Goal: Find specific page/section: Find specific page/section

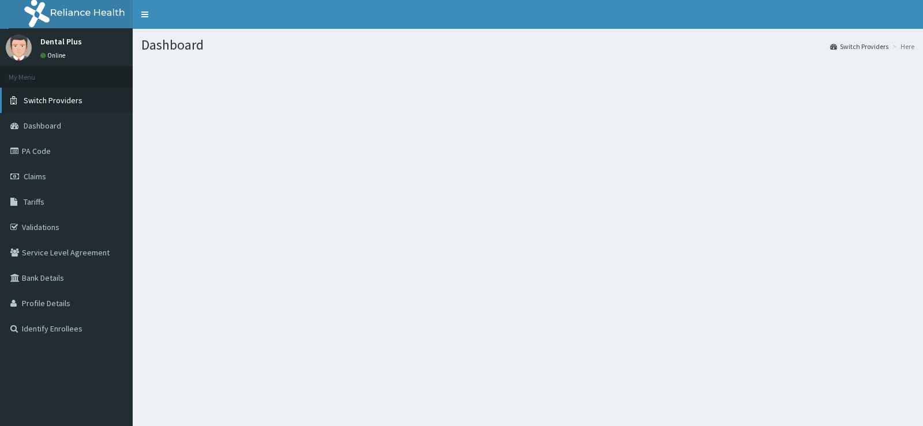
click at [92, 106] on link "Switch Providers" at bounding box center [66, 100] width 133 height 25
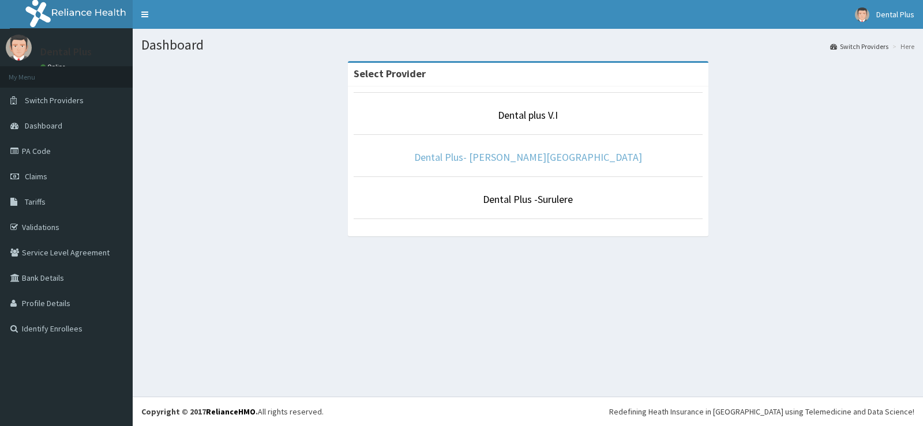
click at [498, 157] on link "Dental Plus- Anthony Village" at bounding box center [528, 156] width 228 height 13
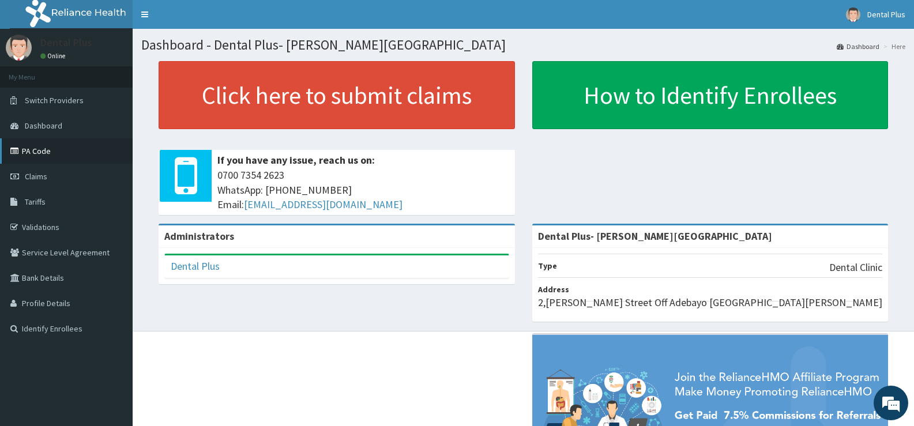
click at [97, 148] on link "PA Code" at bounding box center [66, 150] width 133 height 25
